Goal: Task Accomplishment & Management: Use online tool/utility

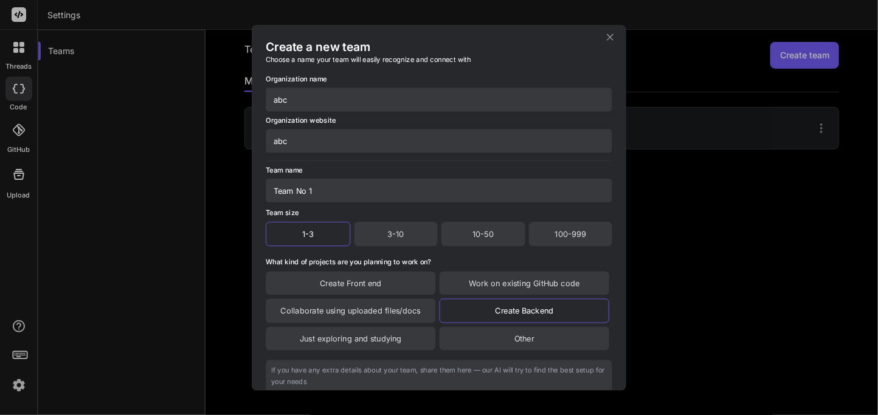
scroll to position [104, 0]
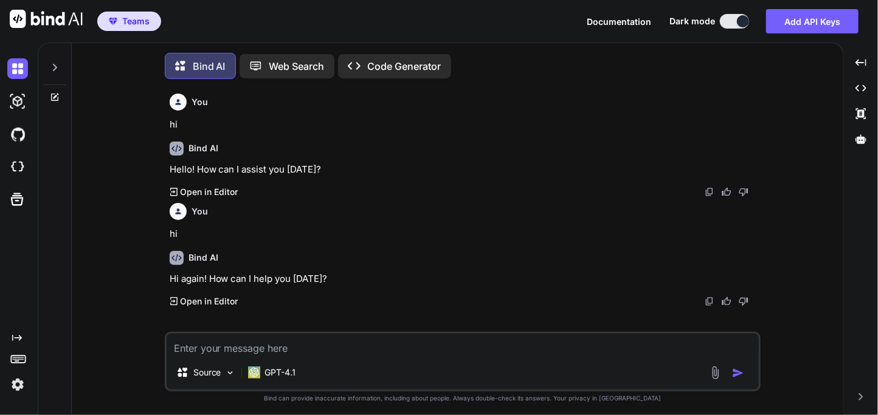
scroll to position [6, 0]
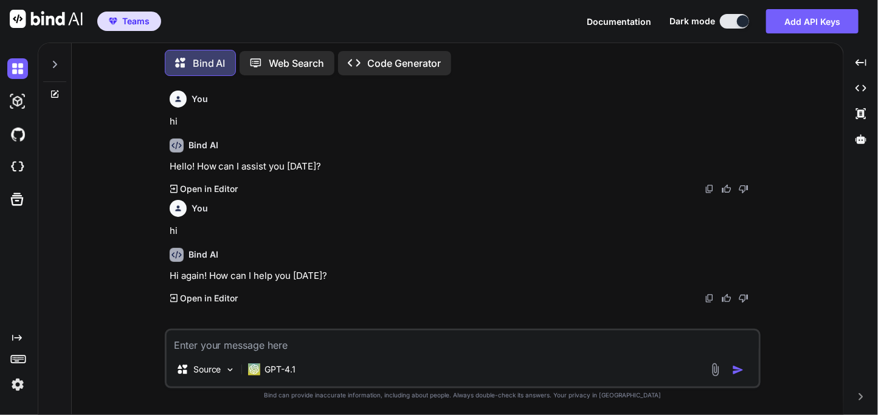
click at [20, 386] on img at bounding box center [17, 384] width 21 height 21
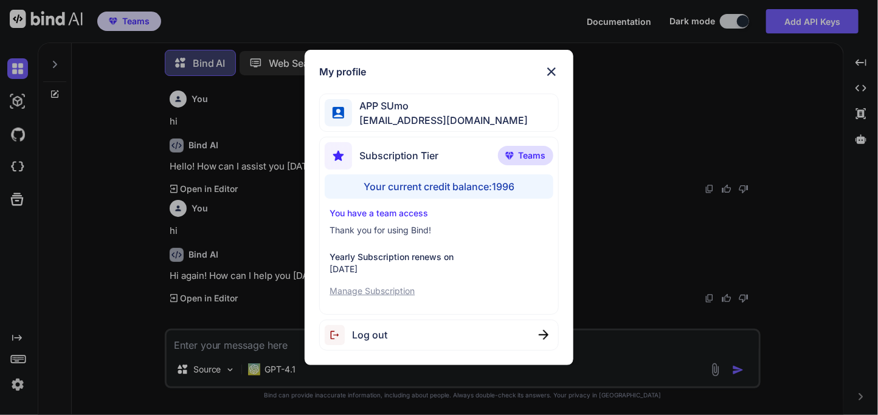
click at [20, 386] on div "My profile APP SUmo appsumo_120@yopmail.com Subscription Tier Teams Your curren…" at bounding box center [439, 207] width 878 height 415
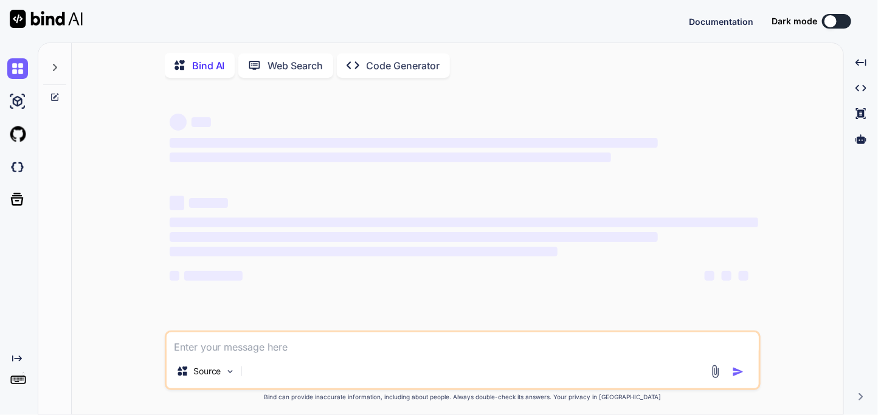
type textarea "x"
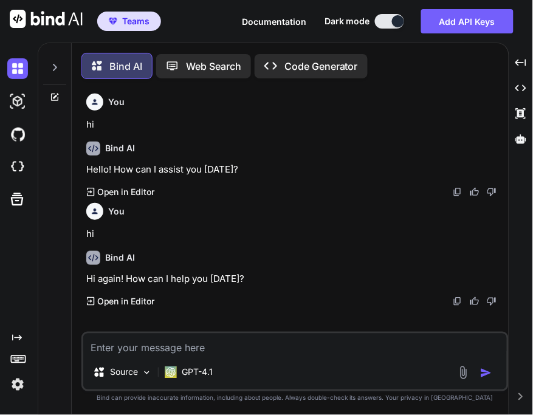
scroll to position [6, 0]
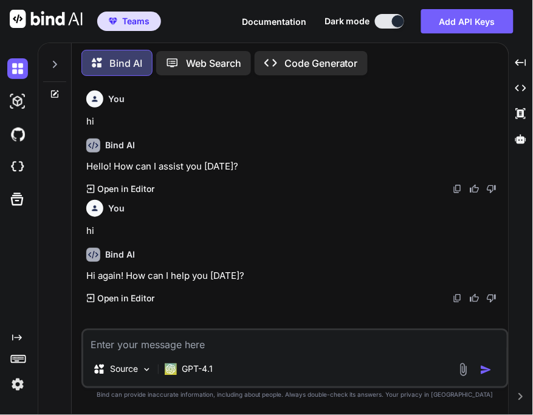
type textarea "x"
